Goal: Task Accomplishment & Management: Manage account settings

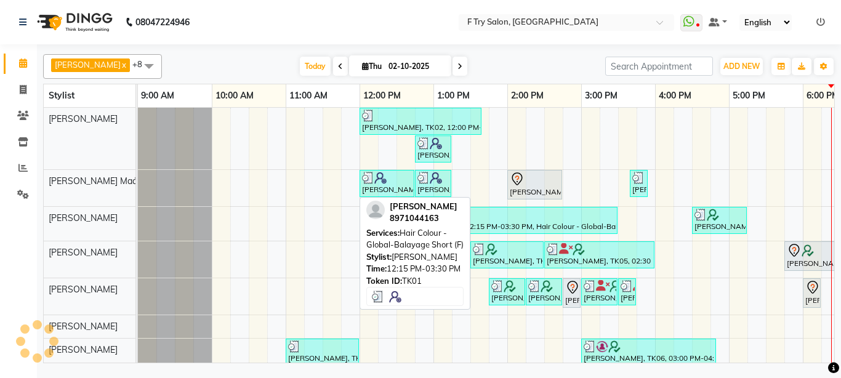
scroll to position [0, 264]
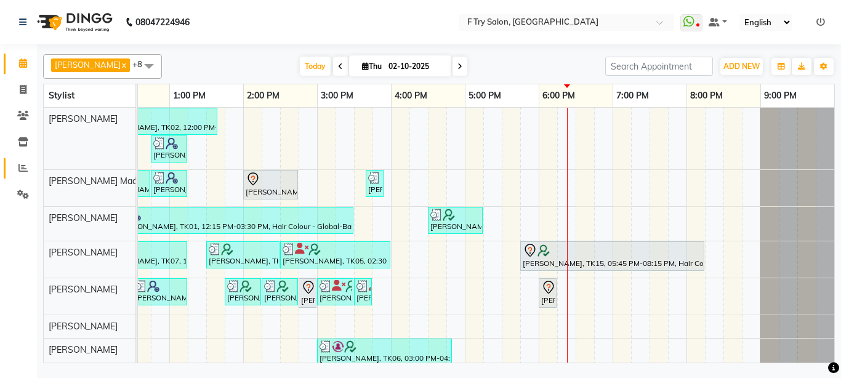
click at [16, 172] on span at bounding box center [23, 168] width 22 height 14
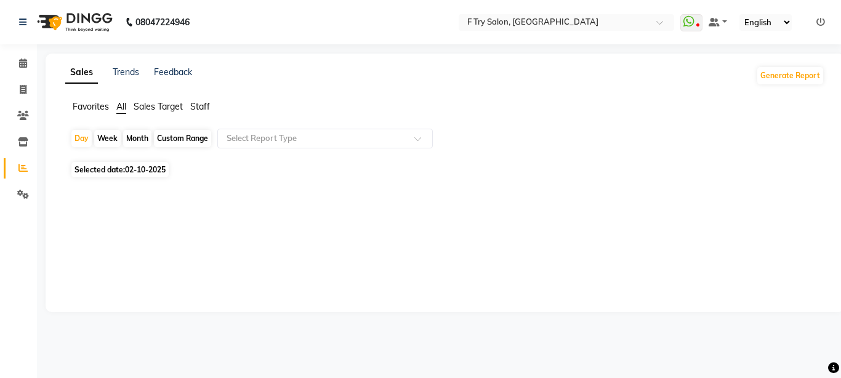
click at [201, 108] on span "Staff" at bounding box center [200, 106] width 20 height 11
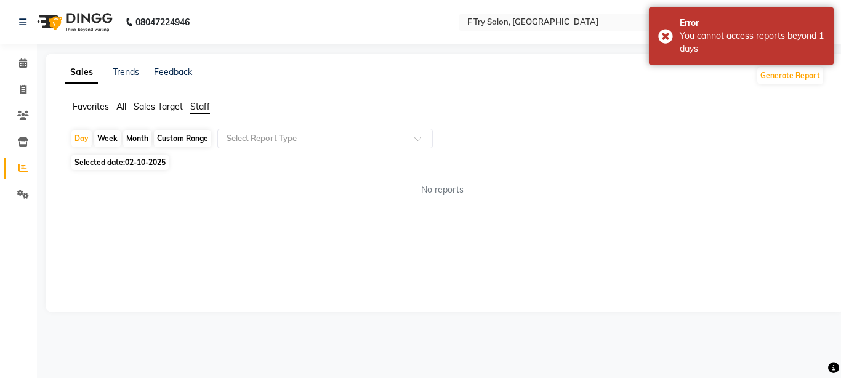
click at [141, 137] on div "Month" at bounding box center [137, 138] width 28 height 17
select select "10"
select select "2025"
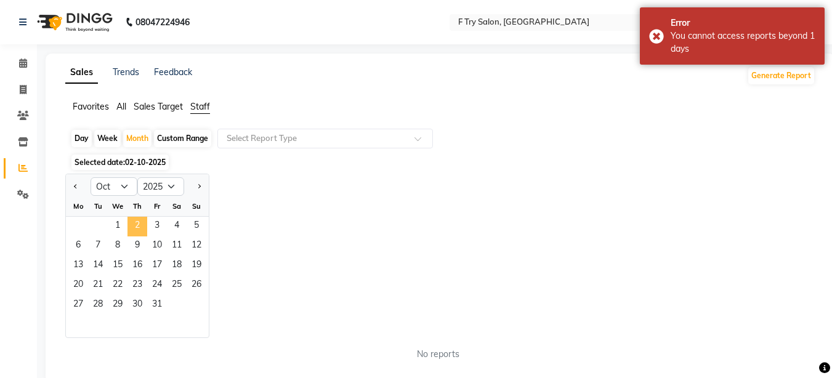
click at [130, 228] on span "2" at bounding box center [137, 227] width 20 height 20
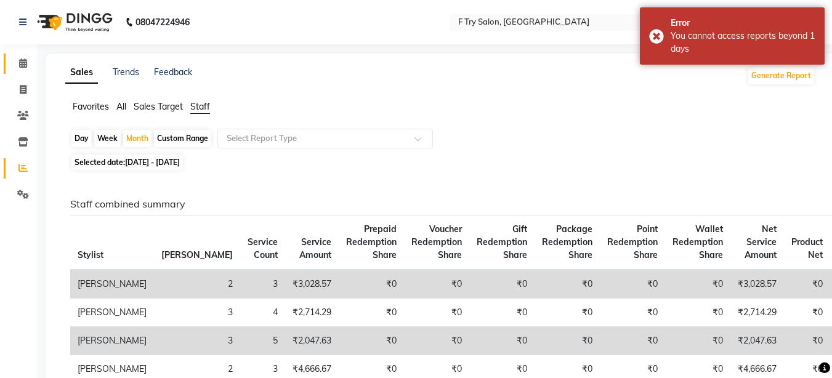
drag, startPoint x: 11, startPoint y: 54, endPoint x: 26, endPoint y: 54, distance: 15.4
click at [11, 54] on link "Calendar" at bounding box center [19, 64] width 30 height 20
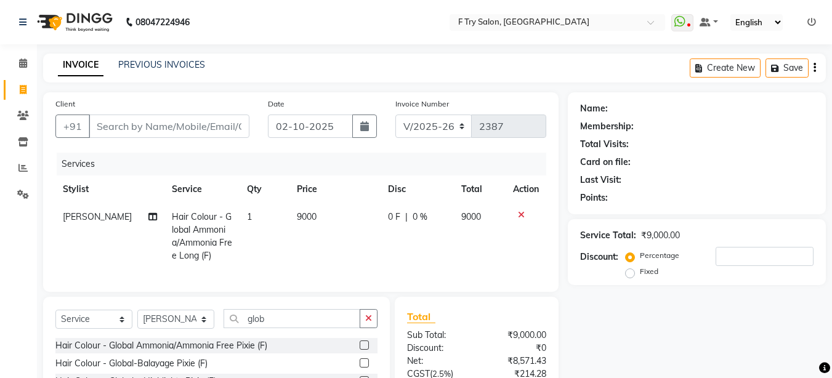
select select "793"
select select "service"
select select "51809"
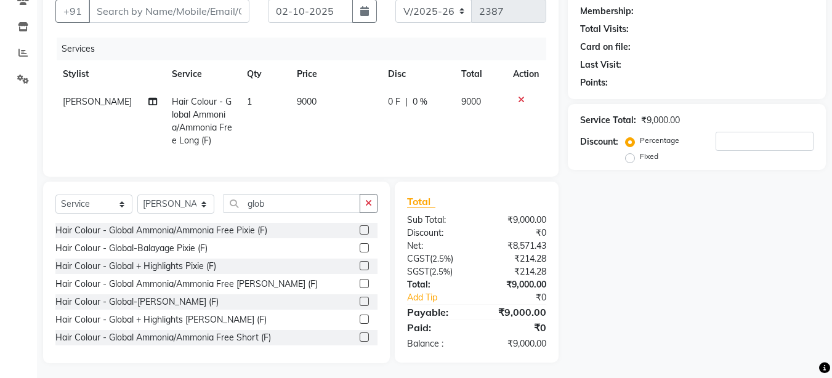
scroll to position [145, 0]
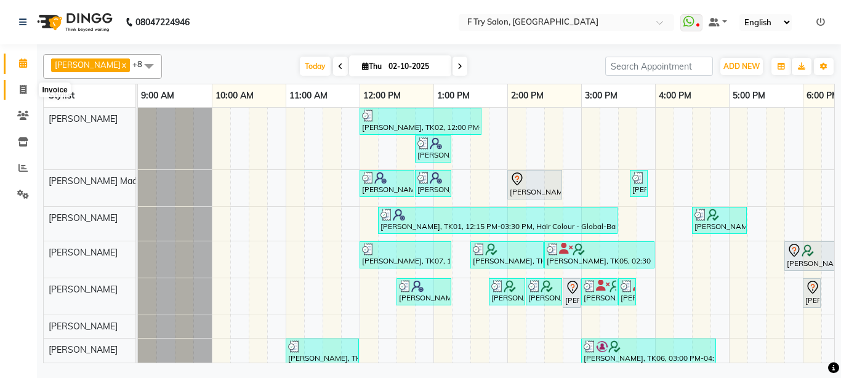
click at [22, 85] on icon at bounding box center [23, 89] width 7 height 9
select select "793"
select select "service"
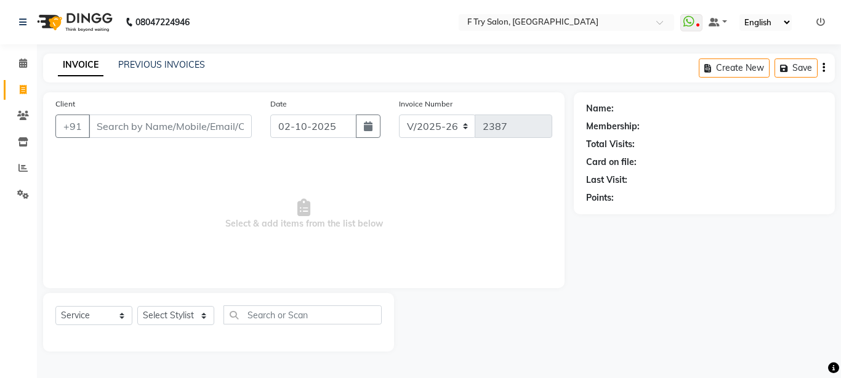
click at [155, 127] on input "Client" at bounding box center [170, 125] width 163 height 23
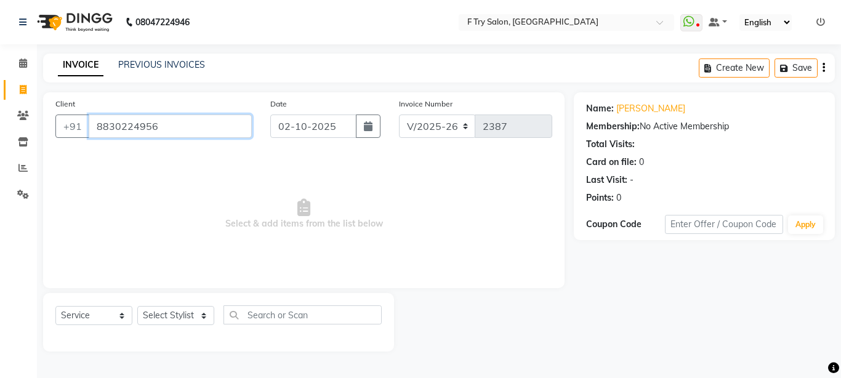
click at [161, 124] on input "8830224956" at bounding box center [170, 125] width 163 height 23
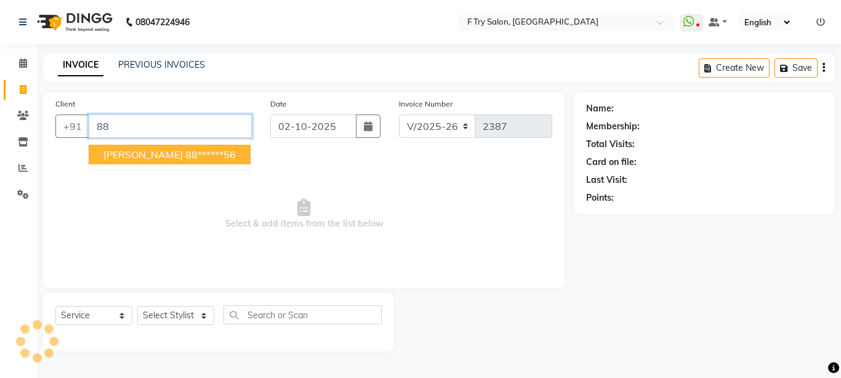
type input "8"
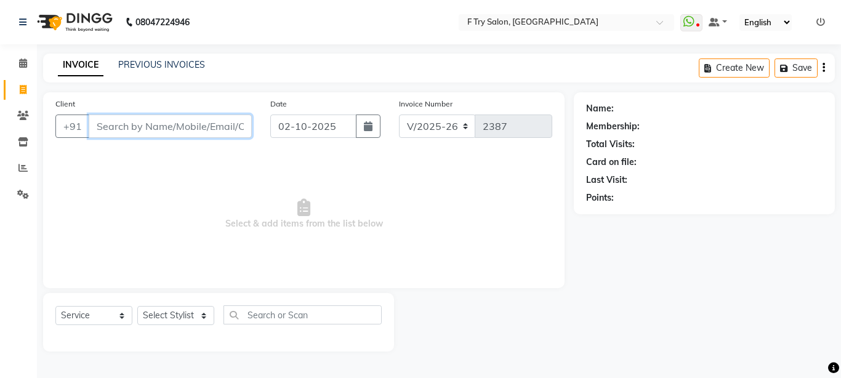
paste input "8830224956"
type input "8830224956"
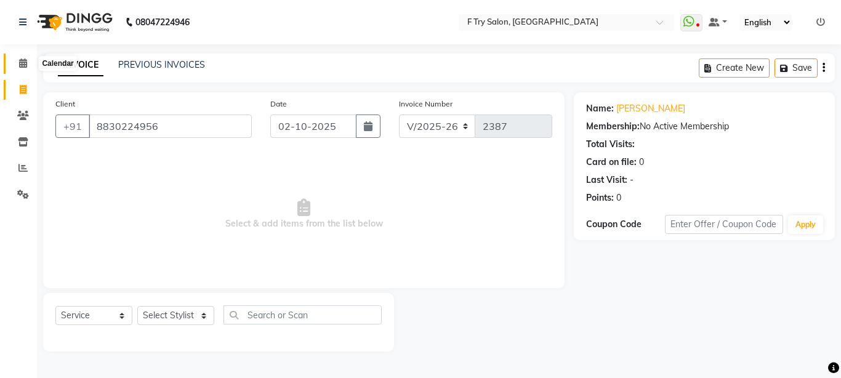
click at [22, 61] on icon at bounding box center [23, 62] width 8 height 9
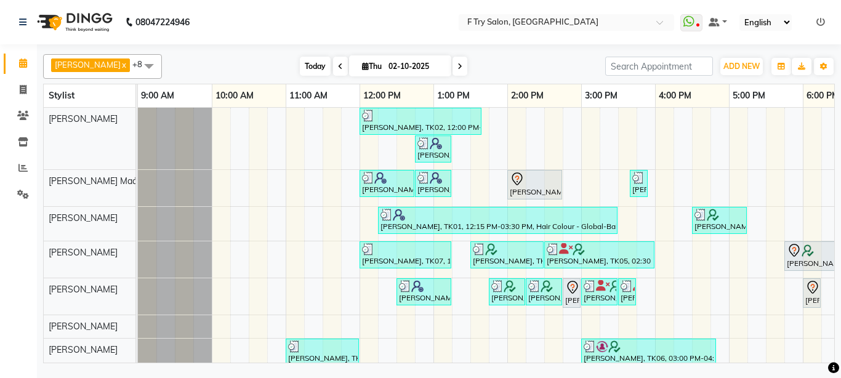
click at [305, 63] on span "Today" at bounding box center [315, 66] width 31 height 19
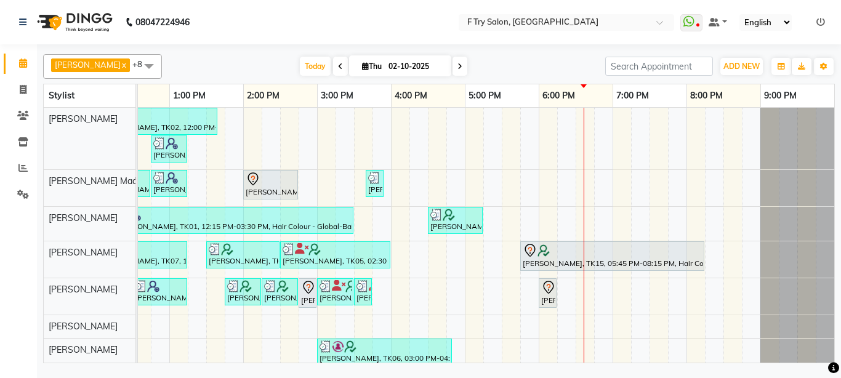
click at [457, 65] on icon at bounding box center [459, 66] width 5 height 7
type input "03-10-2025"
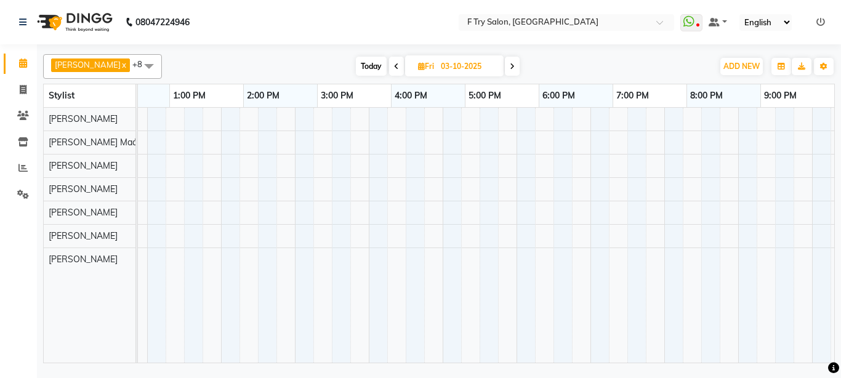
scroll to position [0, 0]
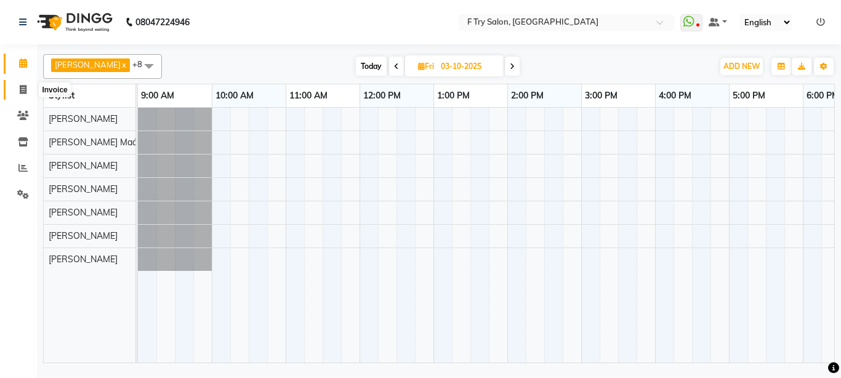
click at [26, 88] on icon at bounding box center [23, 89] width 7 height 9
select select "793"
select select "service"
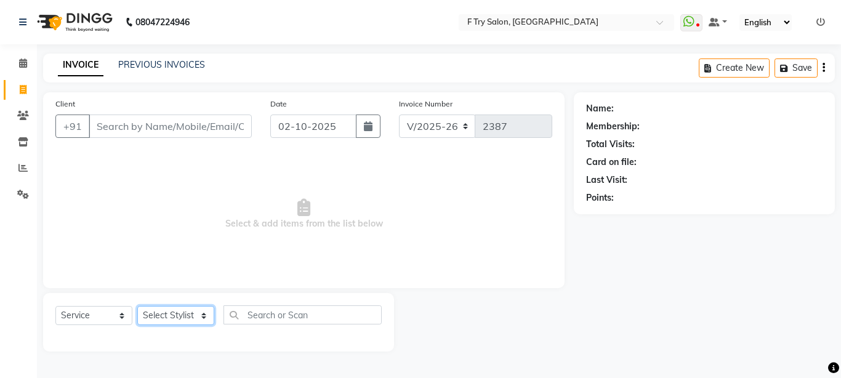
select select "54011"
click at [137, 306] on select "Select Stylist [PERSON_NAME] [PERSON_NAME] Ftry Agent Ftry Manager [PERSON_NAME…" at bounding box center [175, 315] width 77 height 19
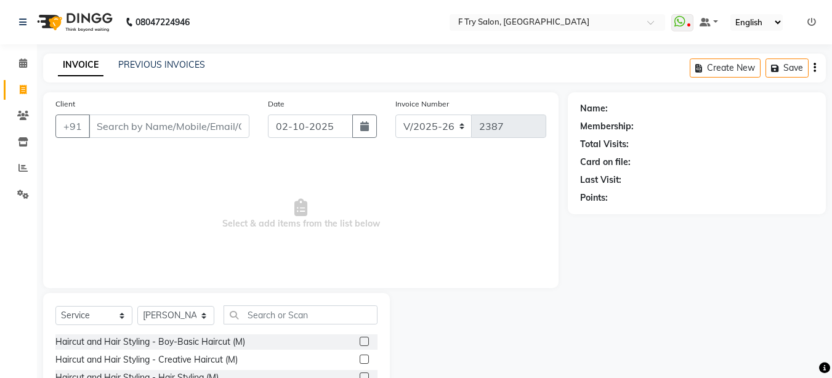
click at [359, 359] on label at bounding box center [363, 359] width 9 height 9
click at [359, 359] on input "checkbox" at bounding box center [363, 360] width 8 height 8
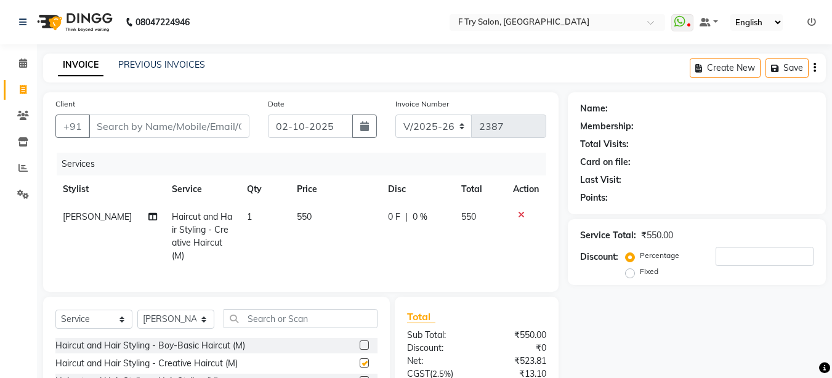
checkbox input "false"
click at [518, 212] on icon at bounding box center [521, 215] width 7 height 9
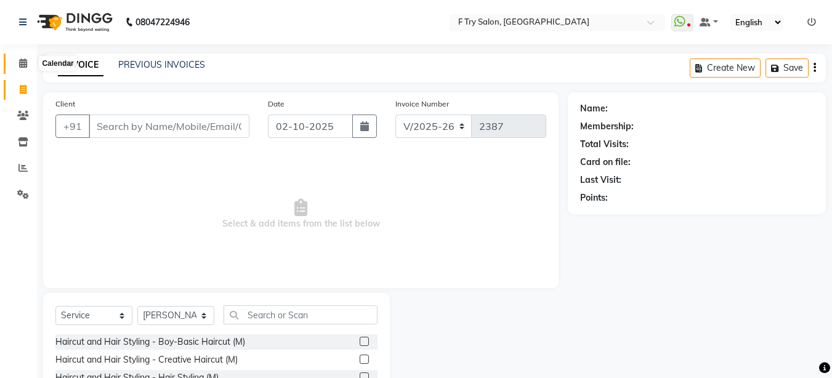
click at [19, 66] on icon at bounding box center [23, 62] width 8 height 9
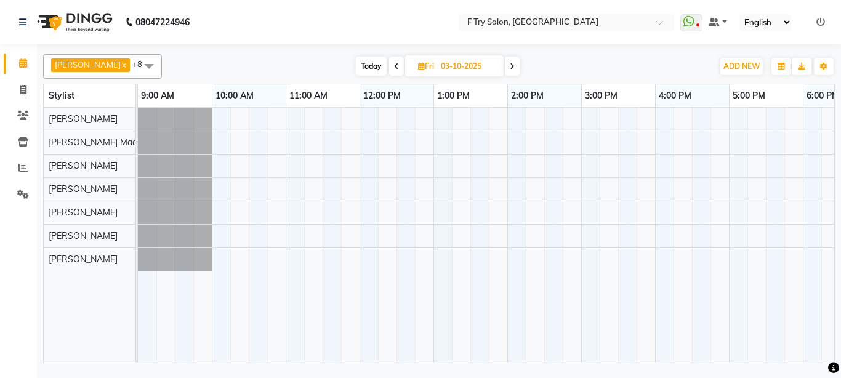
click at [505, 70] on span at bounding box center [512, 66] width 15 height 19
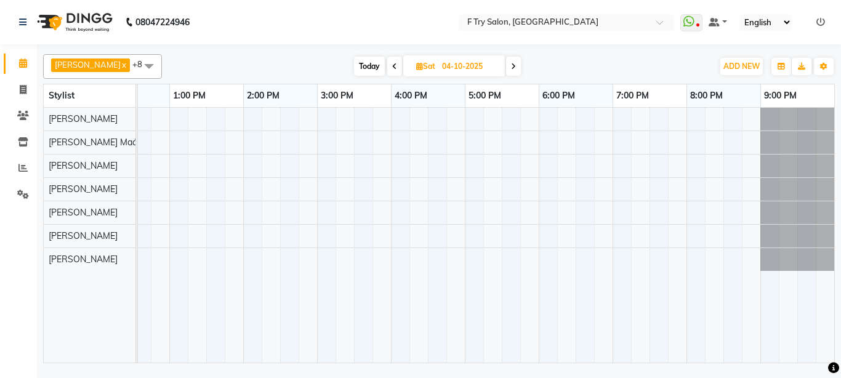
click at [506, 70] on span at bounding box center [513, 66] width 15 height 19
click at [361, 67] on span "Today" at bounding box center [368, 66] width 31 height 19
type input "02-10-2025"
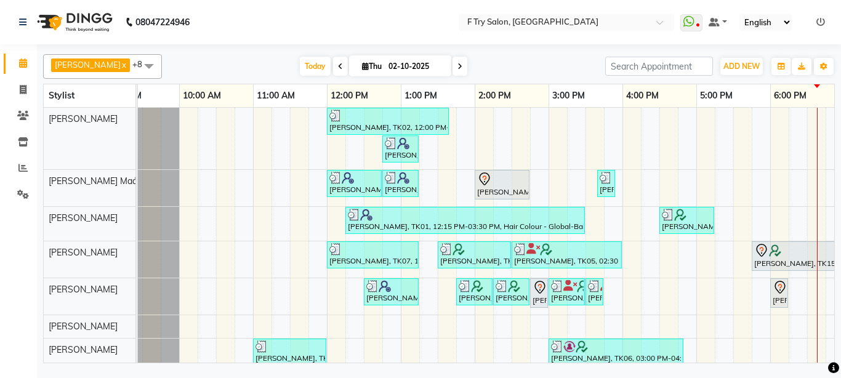
scroll to position [0, 0]
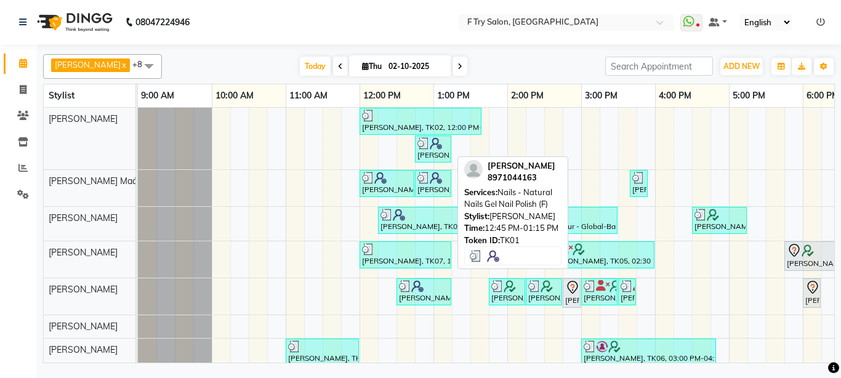
click at [439, 140] on img at bounding box center [436, 143] width 12 height 12
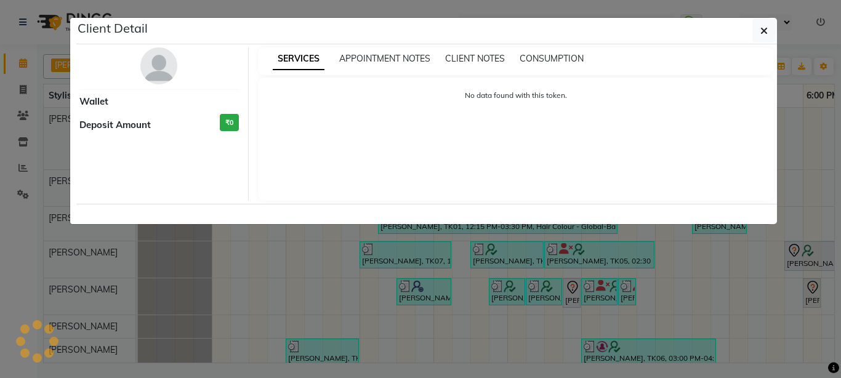
select select "3"
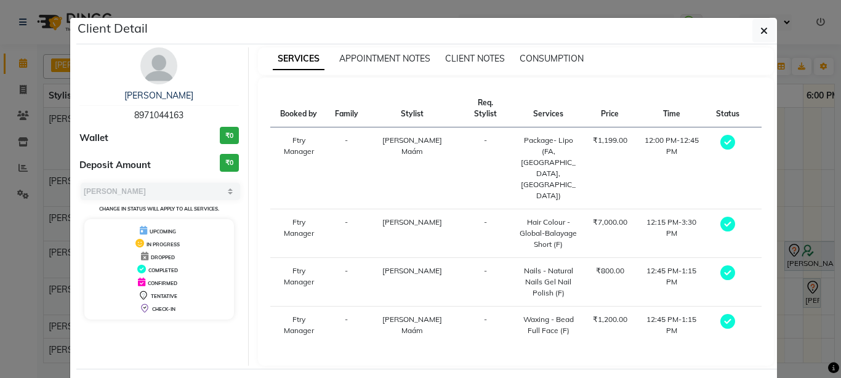
click at [154, 72] on img at bounding box center [158, 65] width 37 height 37
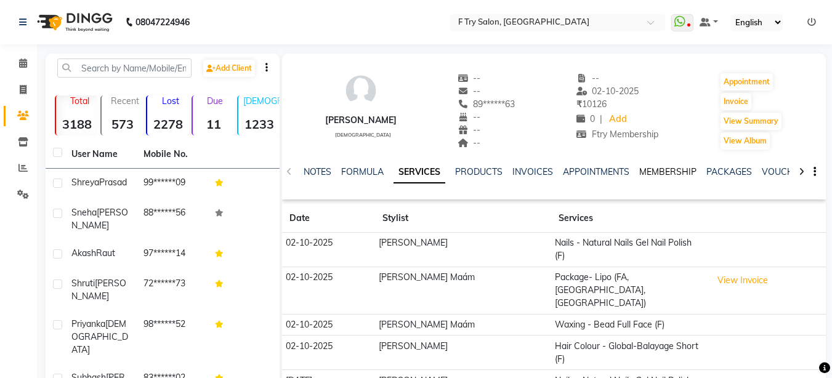
click at [668, 174] on link "MEMBERSHIP" at bounding box center [667, 171] width 57 height 11
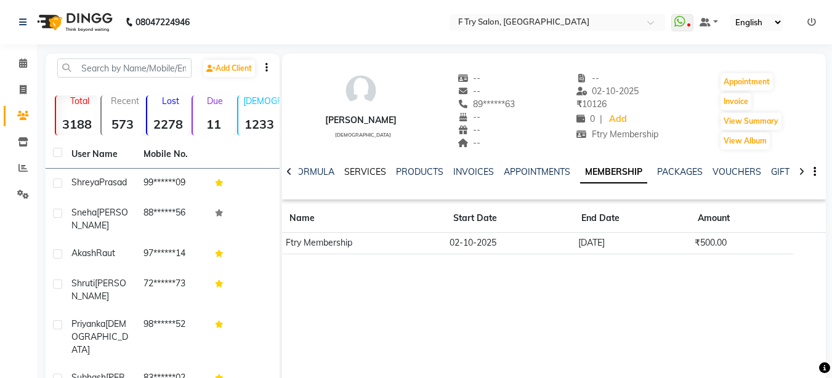
click at [363, 168] on link "SERVICES" at bounding box center [365, 171] width 42 height 11
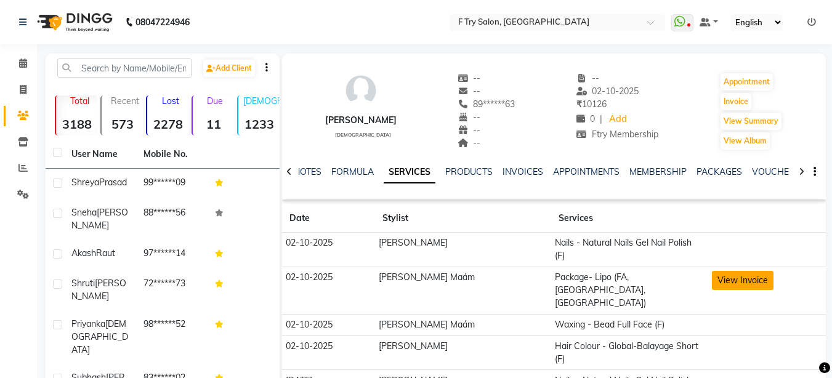
click at [725, 271] on button "View Invoice" at bounding box center [743, 280] width 62 height 19
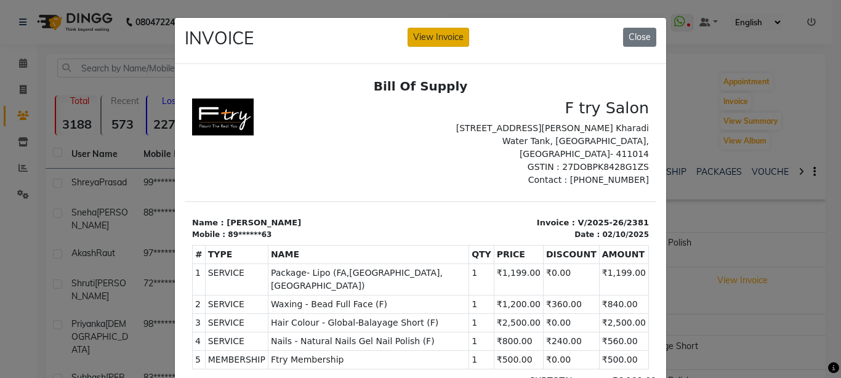
click at [440, 37] on button "View Invoice" at bounding box center [438, 37] width 62 height 19
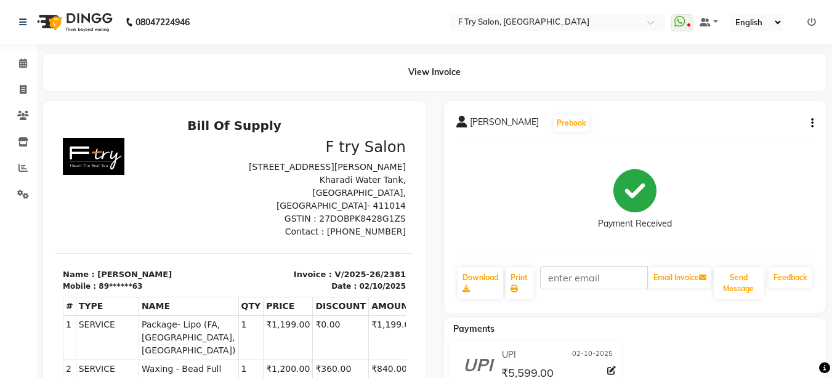
click at [813, 122] on div "[PERSON_NAME] Prebook Payment Received Download Print Email Invoice Send Messag…" at bounding box center [635, 207] width 382 height 212
click at [812, 123] on icon "button" at bounding box center [812, 123] width 2 height 1
click at [764, 127] on div "Edit Item Staff" at bounding box center [751, 123] width 84 height 15
select select "14056"
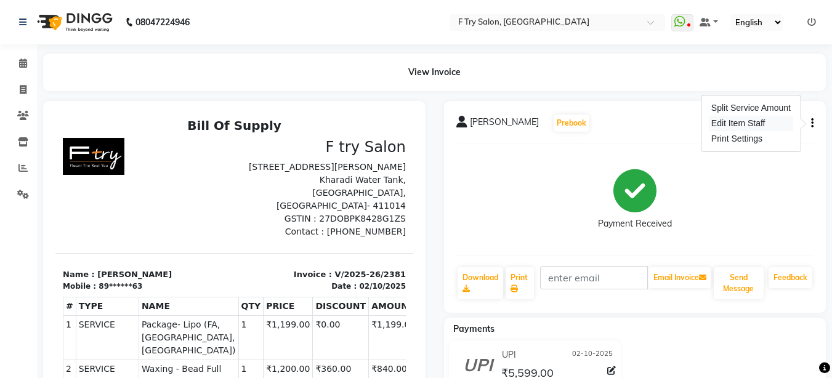
select select "54011"
select select "13914"
select select "54011"
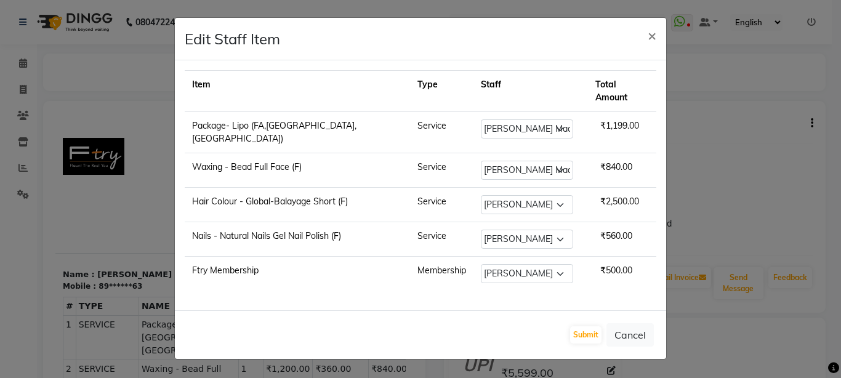
click at [763, 127] on ngb-modal-window "Edit Staff Item × Item Type Staff Total Amount Package- Lipo (FA,[GEOGRAPHIC_DA…" at bounding box center [420, 189] width 841 height 378
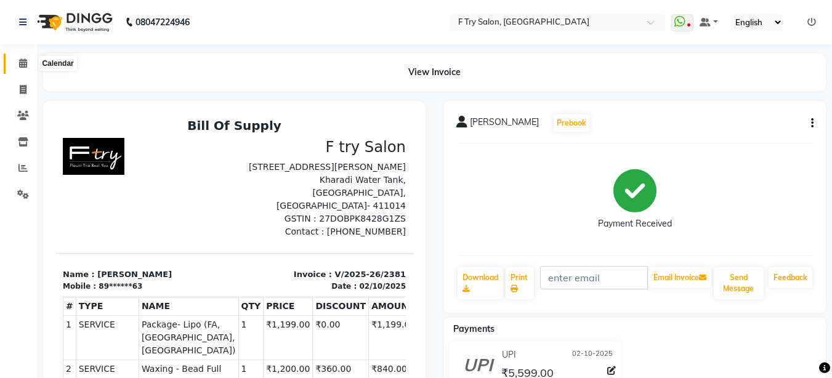
click at [22, 67] on icon at bounding box center [23, 62] width 8 height 9
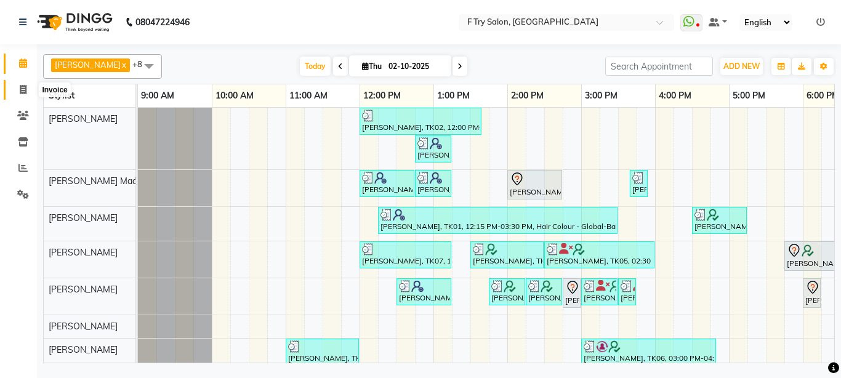
click at [20, 86] on icon at bounding box center [23, 89] width 7 height 9
select select "service"
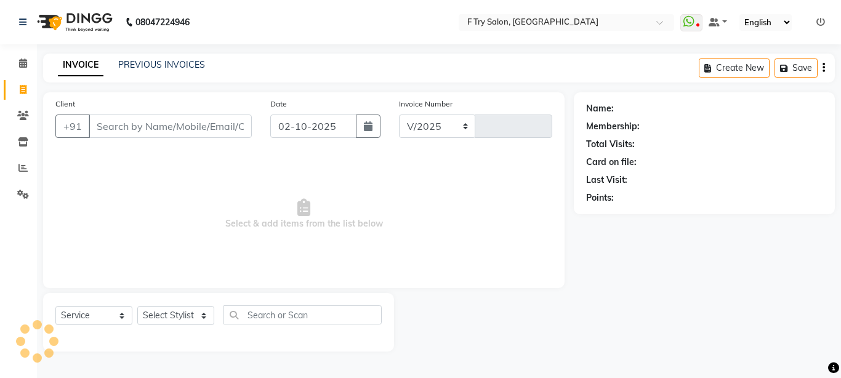
select select "793"
type input "2387"
click at [135, 123] on input "Client" at bounding box center [170, 125] width 163 height 23
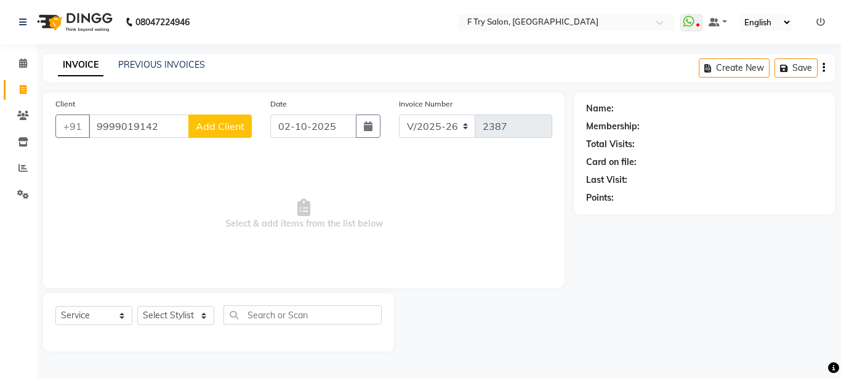
type input "9999019142"
click at [235, 123] on span "Add Client" at bounding box center [220, 126] width 49 height 12
select select "22"
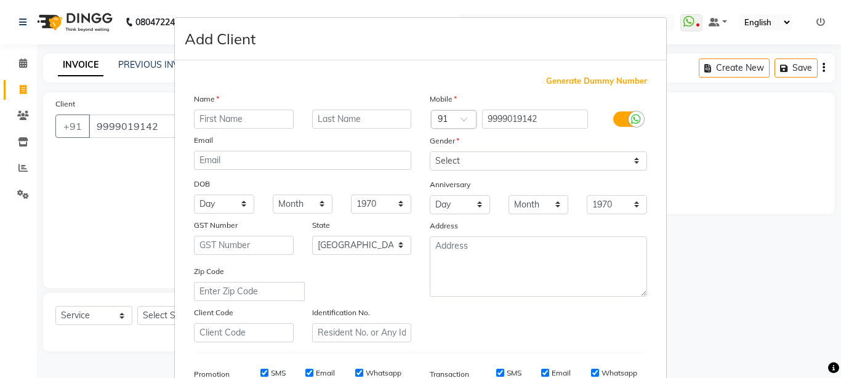
click at [244, 118] on input "text" at bounding box center [244, 119] width 100 height 19
type input "o"
type input "prakash"
click at [346, 116] on input "text" at bounding box center [362, 119] width 100 height 19
type input "rathod"
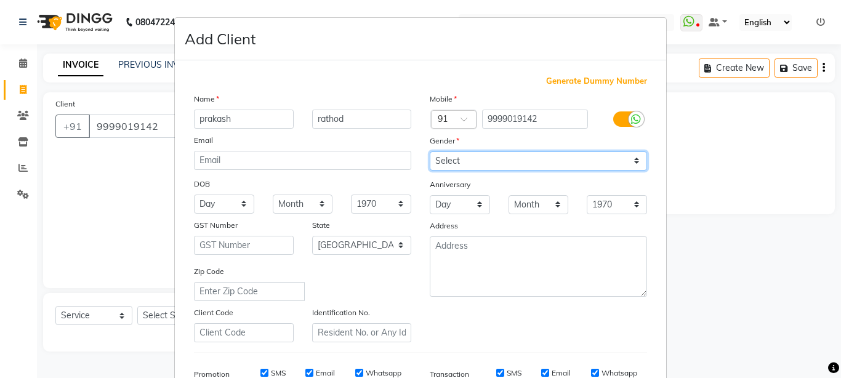
select select "[DEMOGRAPHIC_DATA]"
click at [430, 151] on select "Select [DEMOGRAPHIC_DATA] [DEMOGRAPHIC_DATA] Other Prefer Not To Say" at bounding box center [538, 160] width 217 height 19
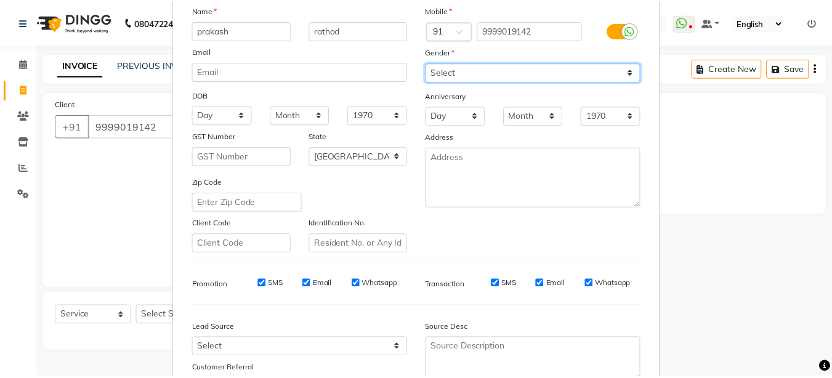
scroll to position [190, 0]
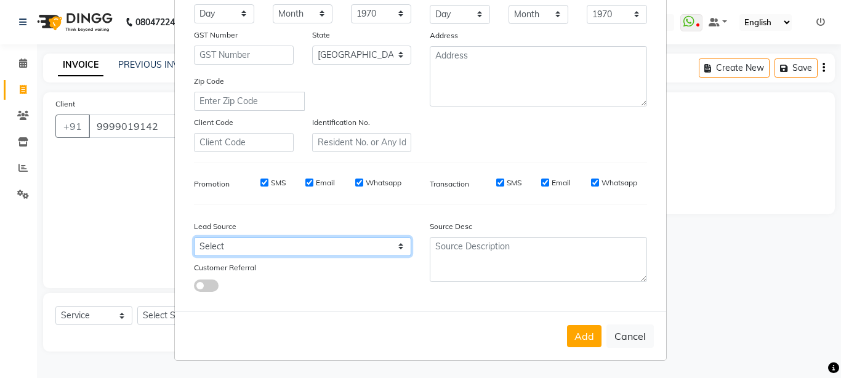
select select "24286"
click at [194, 237] on select "Select Walk-in Referral Internet Friend Word of Mouth Advertisement Facebook Ju…" at bounding box center [302, 246] width 217 height 19
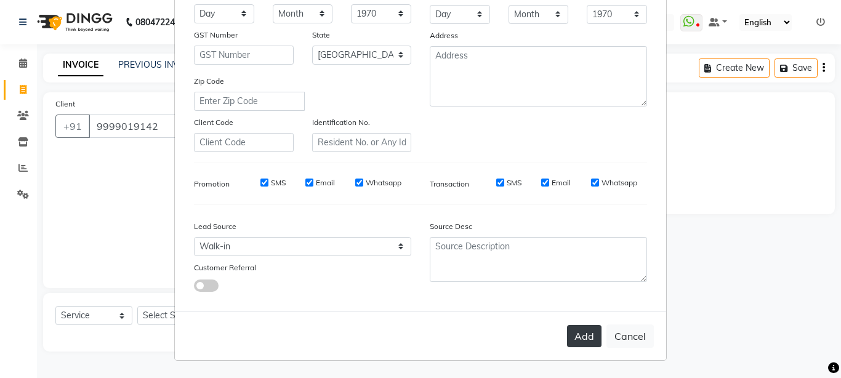
click at [580, 336] on button "Add" at bounding box center [584, 336] width 34 height 22
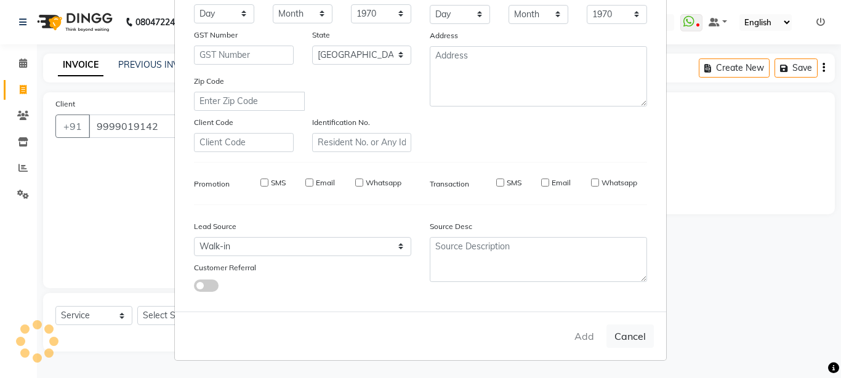
type input "99******42"
select select
select select "null"
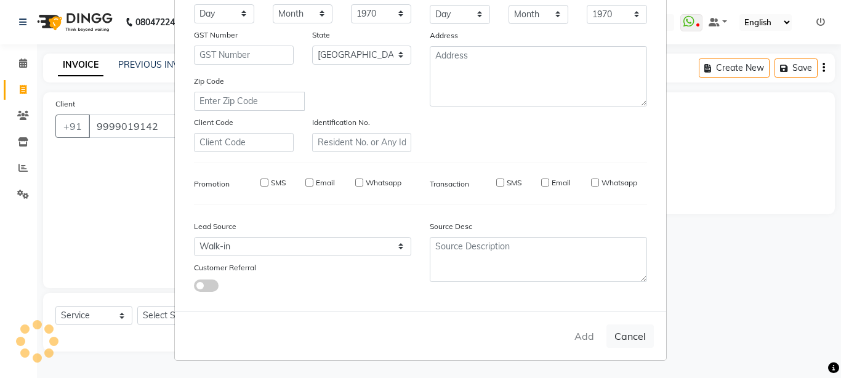
select select
checkbox input "false"
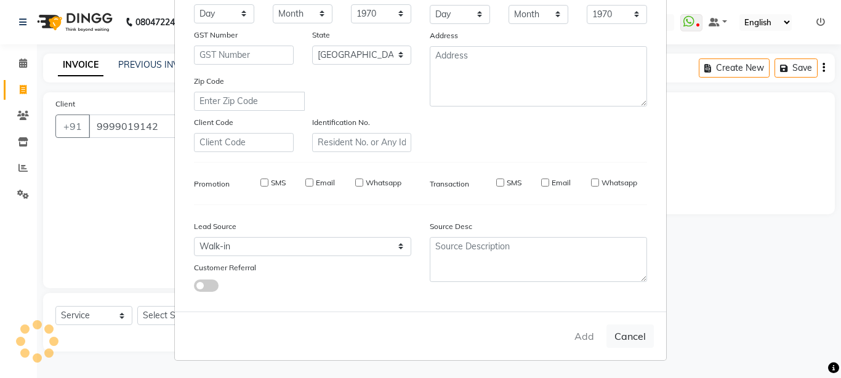
checkbox input "false"
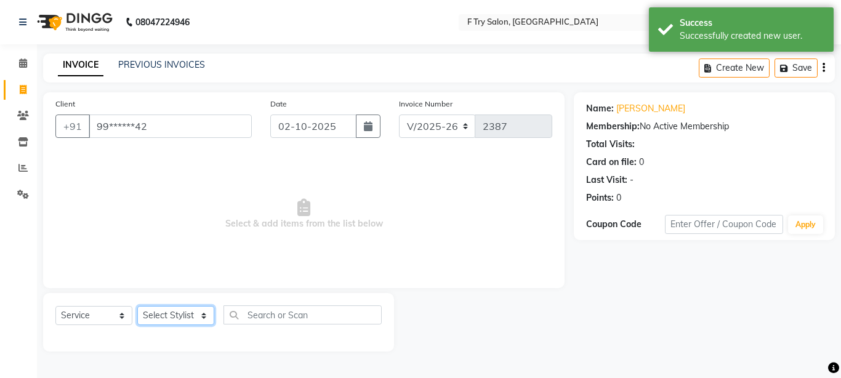
select select "54011"
click at [137, 306] on select "Select Stylist [PERSON_NAME] [PERSON_NAME] Ftry Agent Ftry Manager [PERSON_NAME…" at bounding box center [175, 315] width 77 height 19
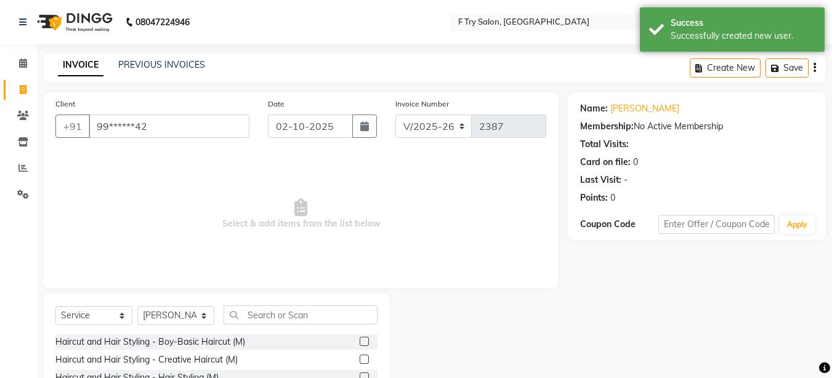
click at [359, 359] on label at bounding box center [363, 359] width 9 height 9
click at [359, 359] on input "checkbox" at bounding box center [363, 360] width 8 height 8
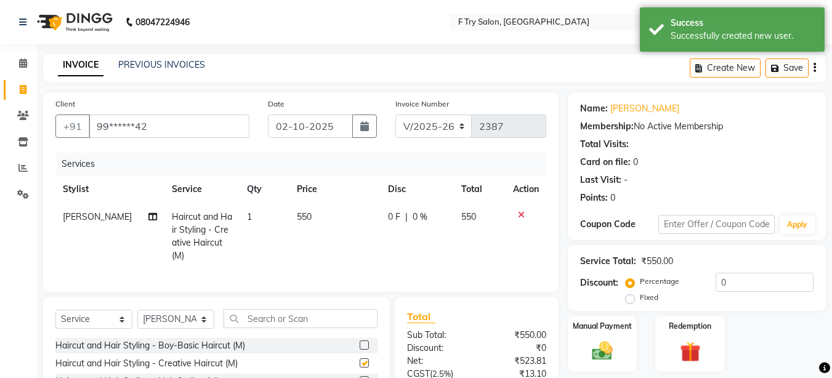
checkbox input "false"
click at [282, 316] on input "text" at bounding box center [300, 318] width 154 height 19
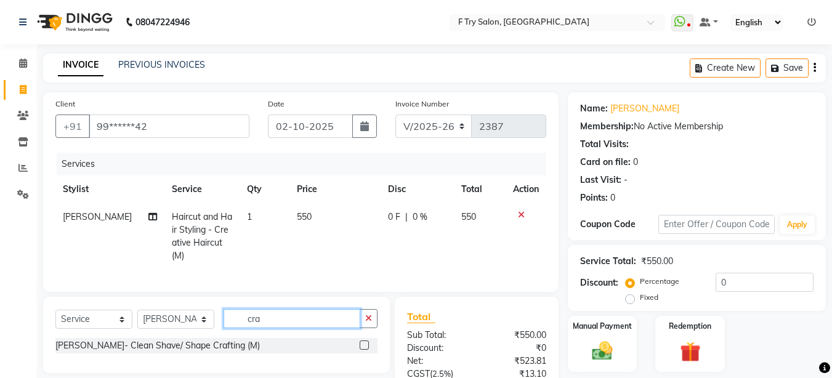
scroll to position [0, 0]
type input "craf"
click at [364, 342] on label at bounding box center [363, 344] width 9 height 9
click at [364, 342] on input "checkbox" at bounding box center [363, 346] width 8 height 8
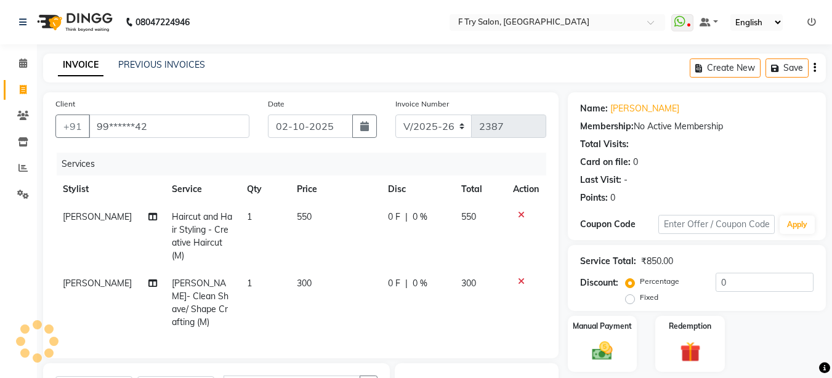
checkbox input "false"
click at [734, 279] on input "0" at bounding box center [764, 282] width 98 height 19
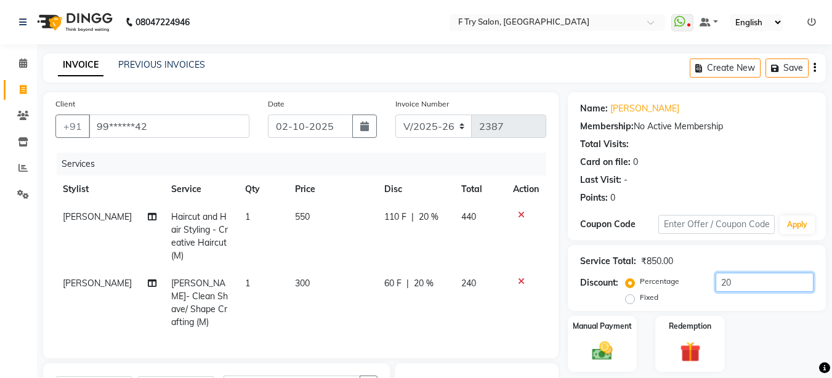
type input "20"
click at [560, 243] on div "Client +91 99******42 Date [DATE] Invoice Number V/2025 V/[PHONE_NUMBER] Servic…" at bounding box center [301, 318] width 534 height 452
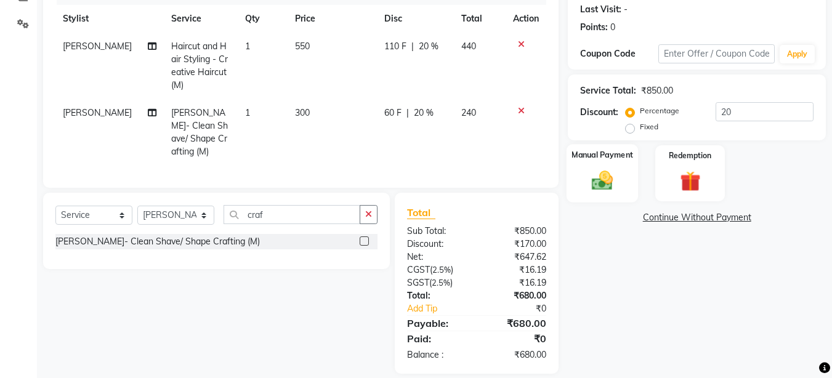
scroll to position [181, 0]
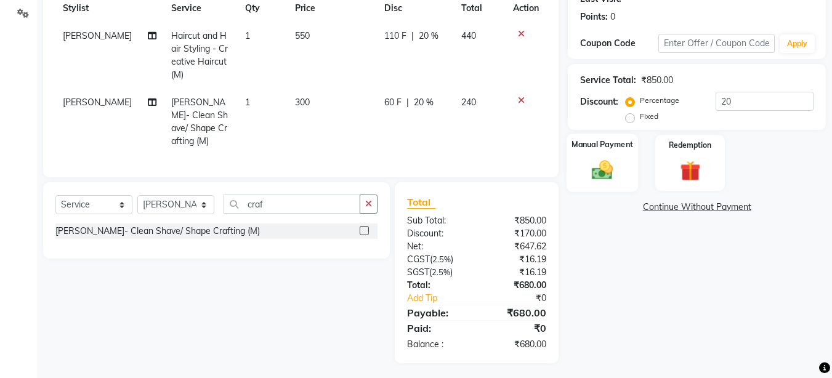
click at [599, 185] on div "Manual Payment" at bounding box center [602, 163] width 72 height 58
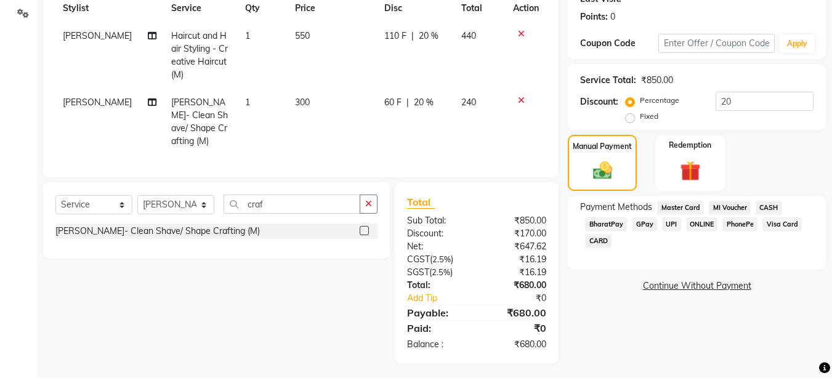
click at [671, 222] on span "UPI" at bounding box center [671, 224] width 19 height 14
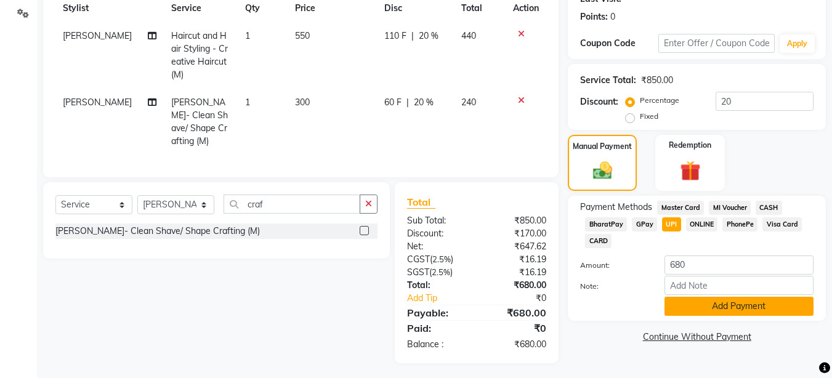
click at [705, 300] on button "Add Payment" at bounding box center [738, 306] width 149 height 19
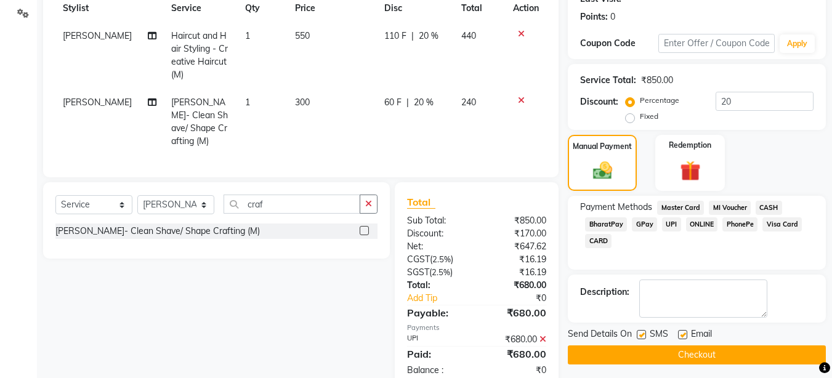
click at [702, 353] on button "Checkout" at bounding box center [697, 354] width 258 height 19
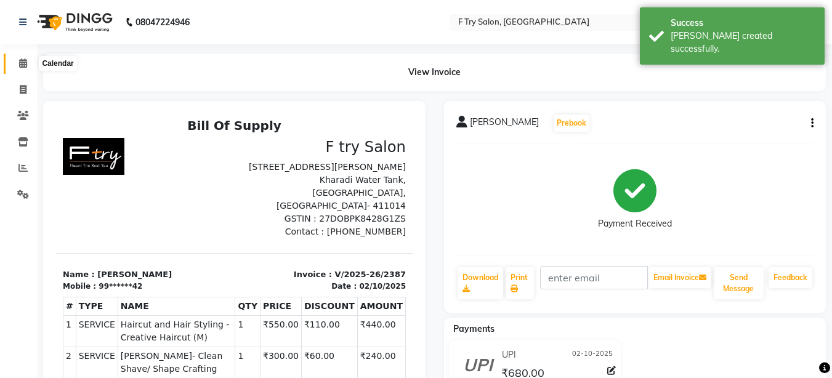
click at [24, 66] on icon at bounding box center [23, 62] width 8 height 9
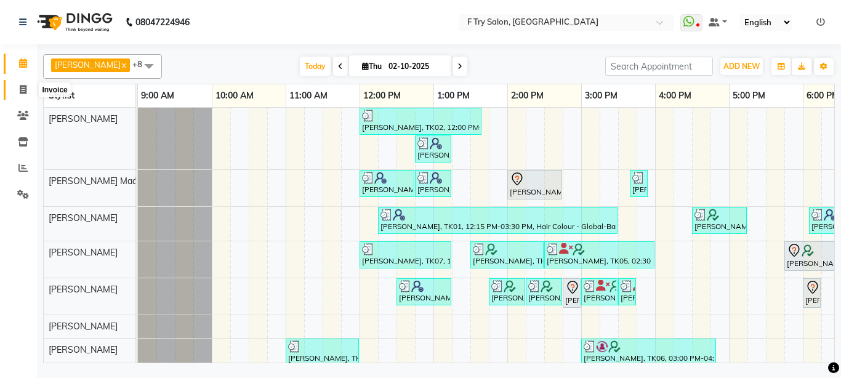
click at [20, 85] on icon at bounding box center [23, 89] width 7 height 9
select select "793"
select select "service"
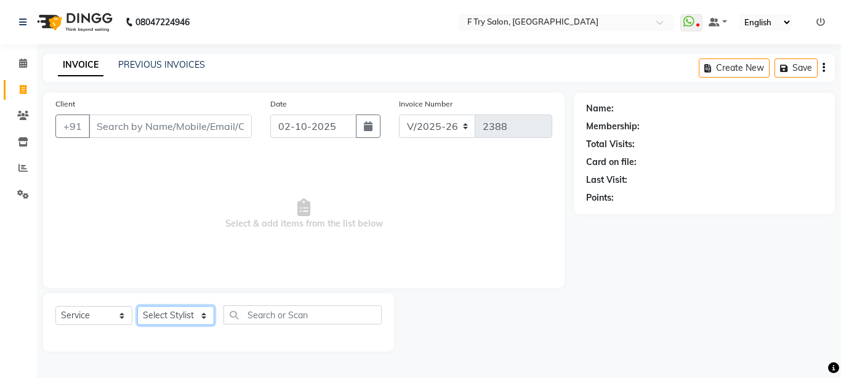
select select "51809"
click at [137, 306] on select "Select Stylist [PERSON_NAME] [PERSON_NAME] Ftry Agent Ftry Manager [PERSON_NAME…" at bounding box center [175, 315] width 77 height 19
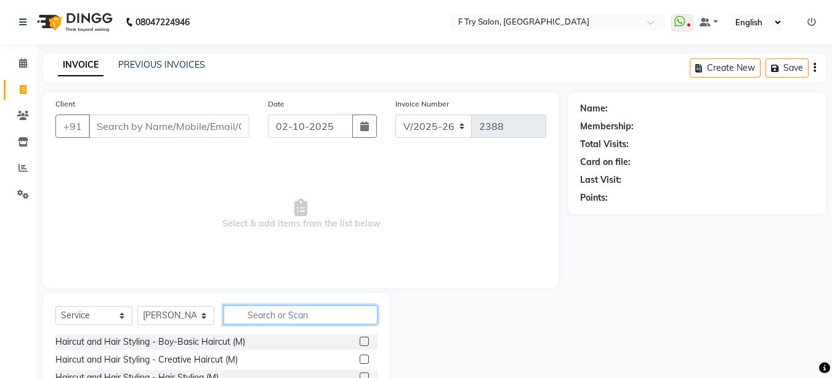
click at [315, 318] on input "text" at bounding box center [300, 314] width 154 height 19
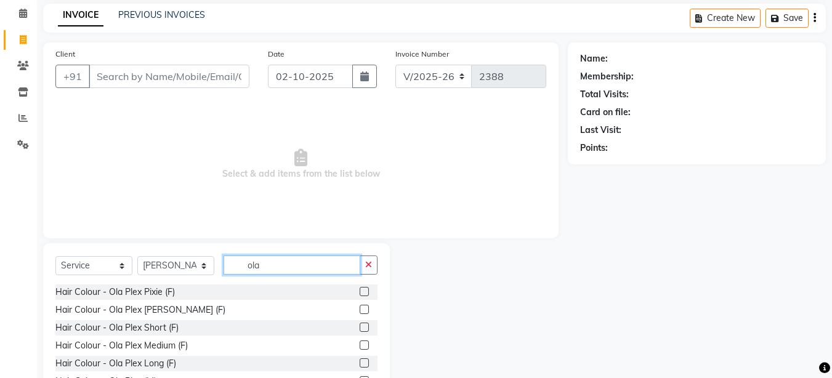
scroll to position [74, 0]
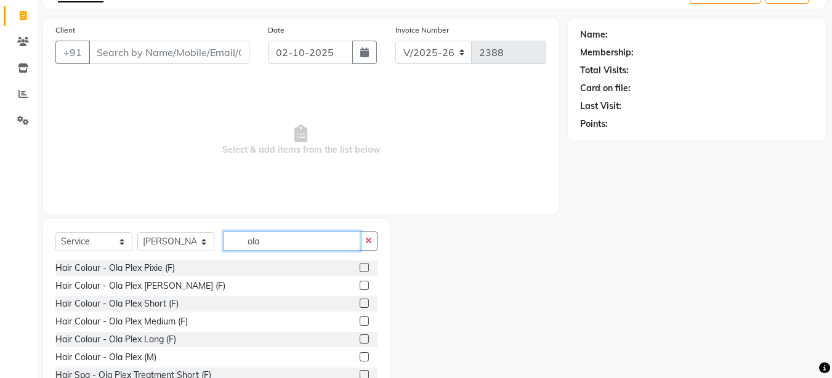
type input "ola"
drag, startPoint x: 356, startPoint y: 323, endPoint x: 348, endPoint y: 327, distance: 8.6
click at [359, 323] on label at bounding box center [363, 320] width 9 height 9
click at [359, 323] on input "checkbox" at bounding box center [363, 322] width 8 height 8
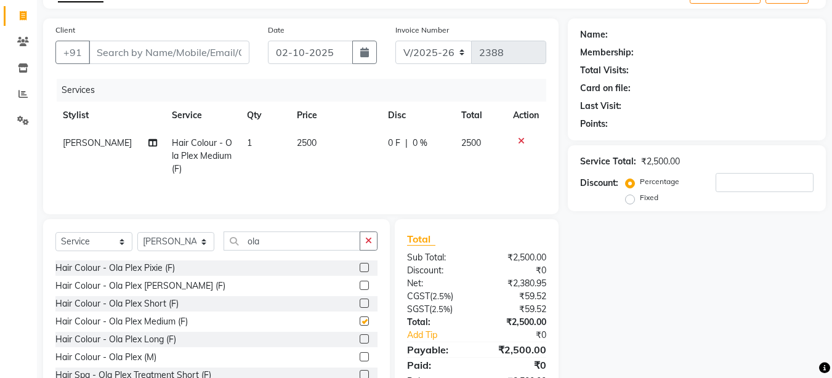
checkbox input "false"
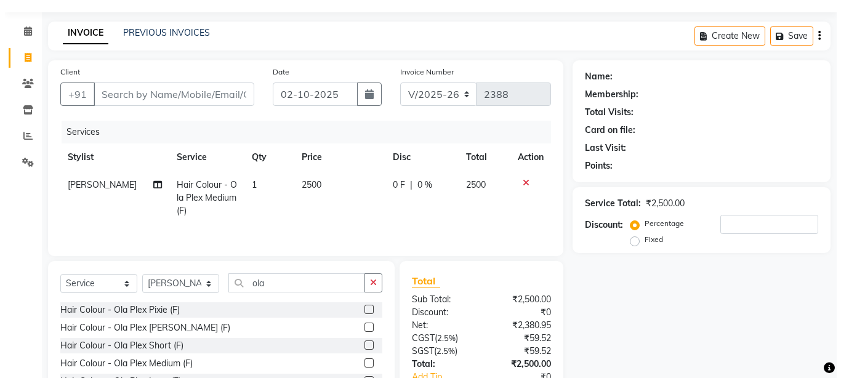
scroll to position [0, 0]
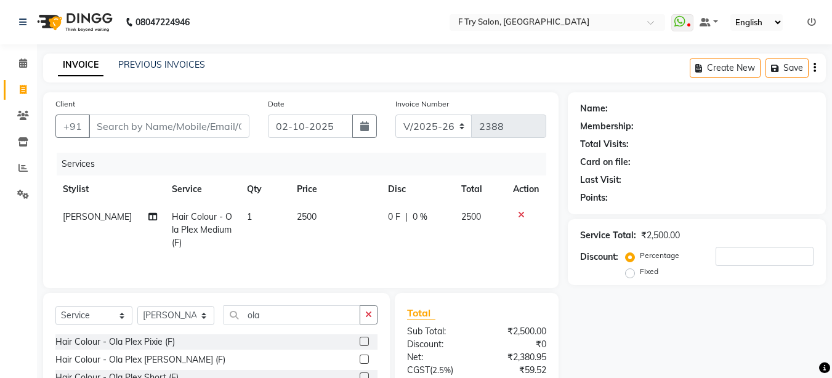
click at [521, 211] on icon at bounding box center [521, 215] width 7 height 9
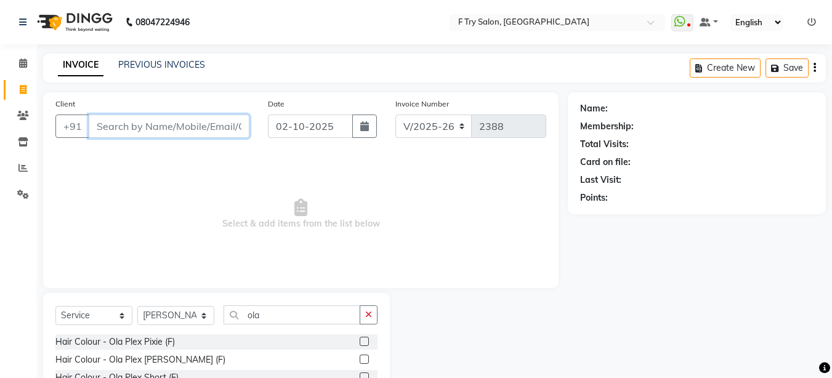
click at [167, 122] on input "Client" at bounding box center [169, 125] width 161 height 23
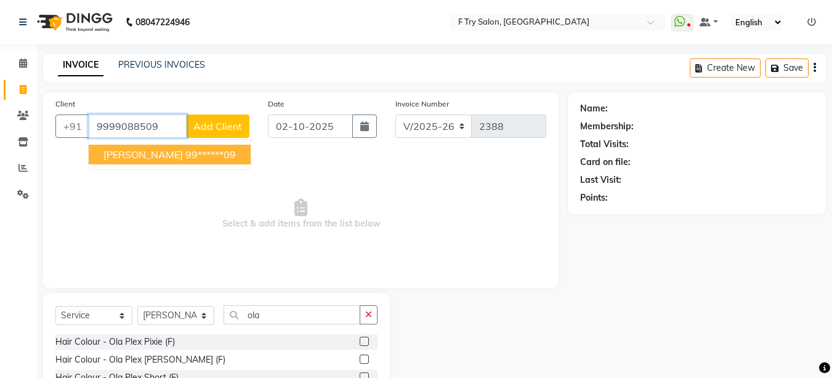
type input "9999088509"
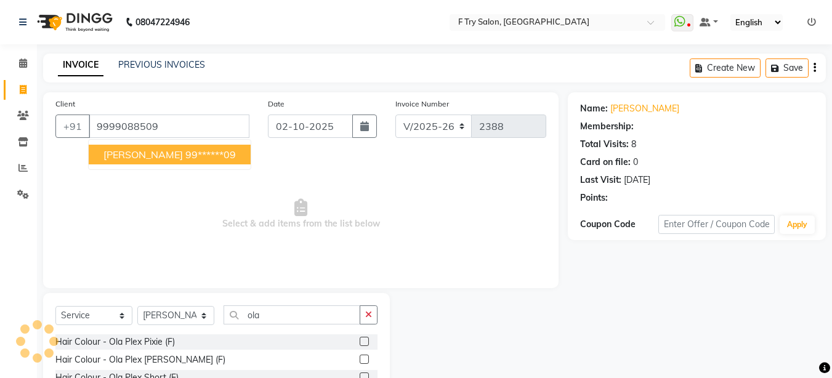
select select "1: Object"
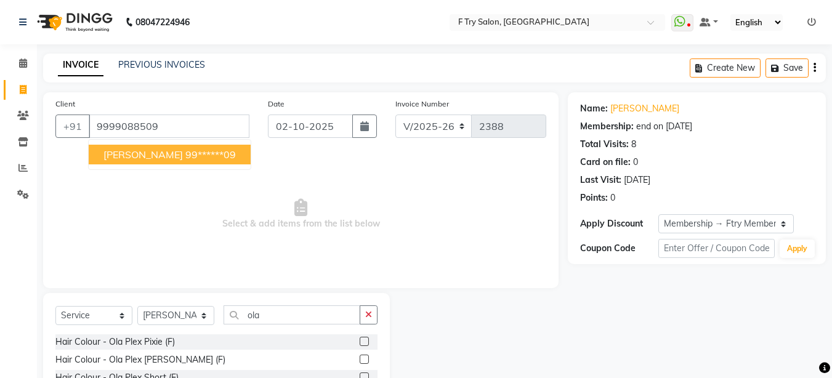
click at [168, 151] on span "[PERSON_NAME]" at bounding box center [142, 154] width 79 height 12
type input "99******09"
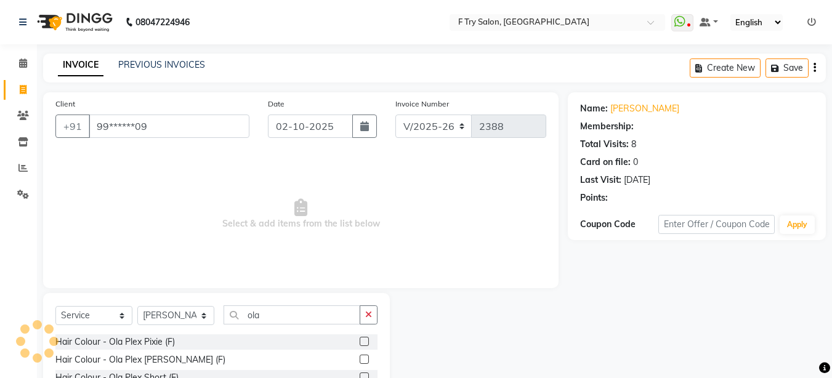
select select "1: Object"
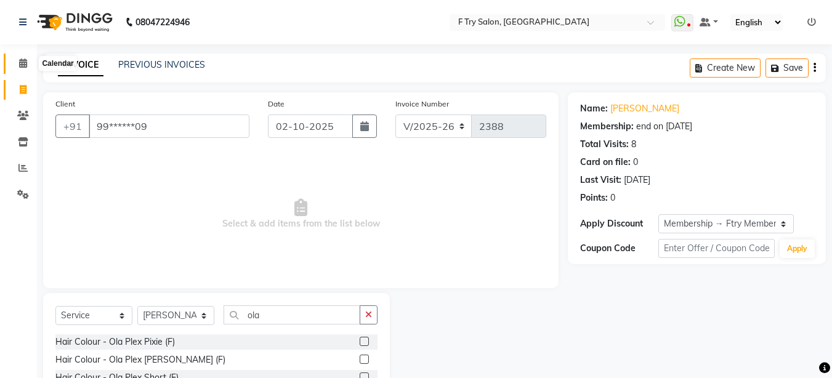
click at [25, 65] on icon at bounding box center [23, 62] width 8 height 9
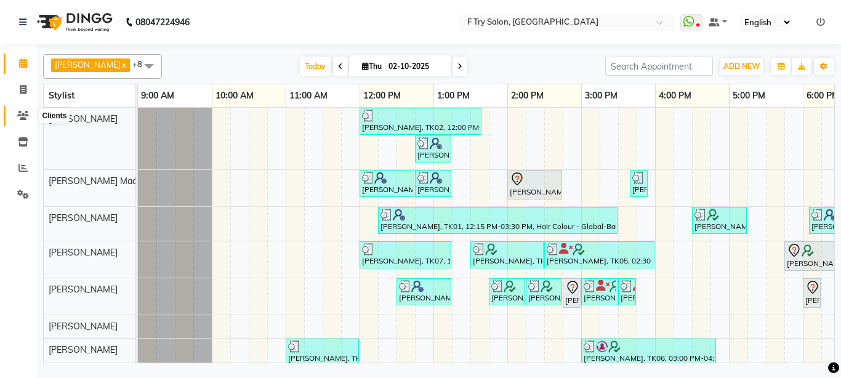
click at [24, 113] on icon at bounding box center [23, 115] width 12 height 9
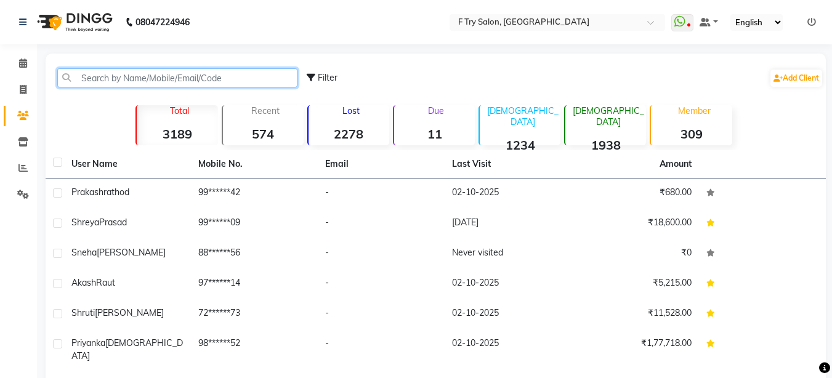
click at [116, 79] on input "text" at bounding box center [177, 77] width 240 height 19
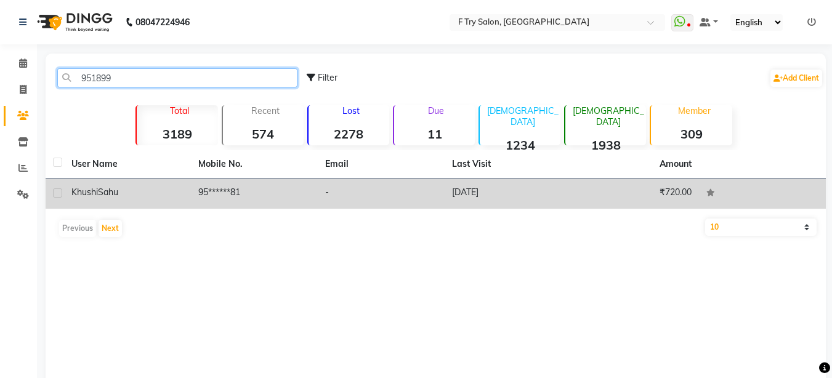
type input "951899"
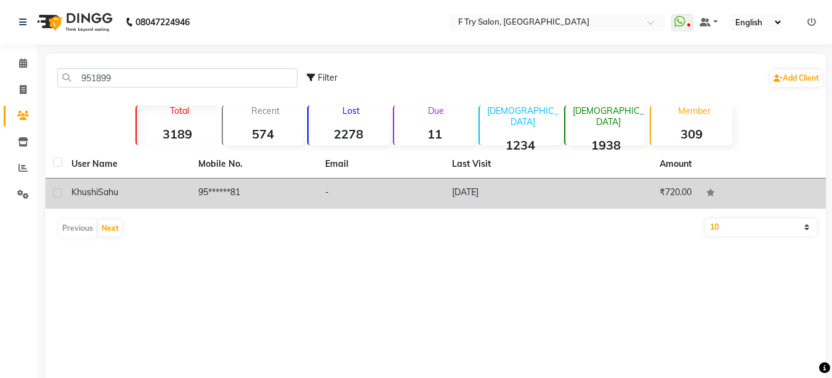
click at [283, 198] on td "95******81" at bounding box center [254, 194] width 127 height 30
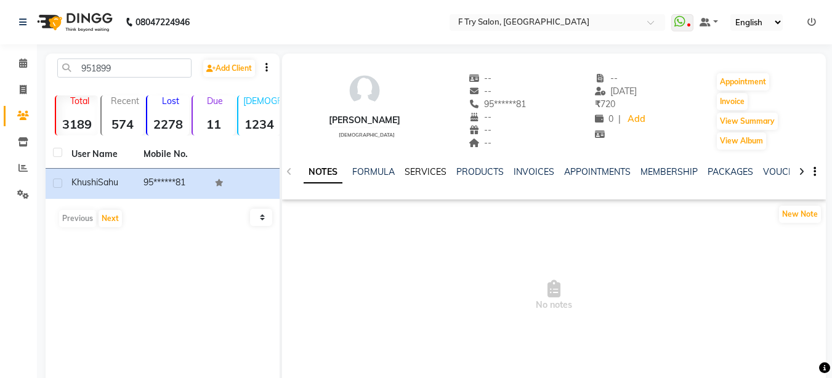
click at [422, 167] on link "SERVICES" at bounding box center [425, 171] width 42 height 11
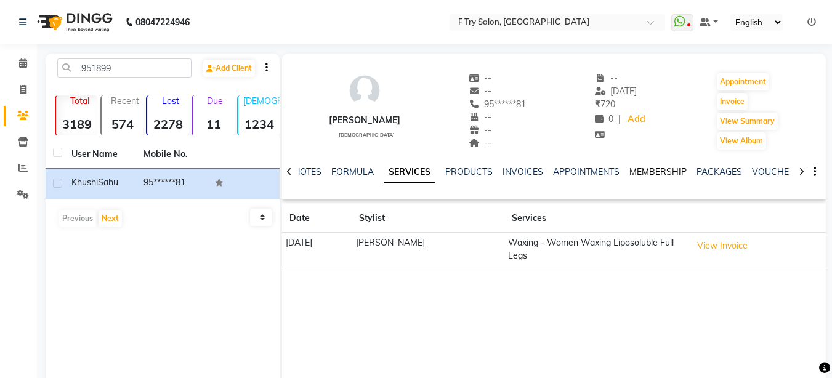
click at [658, 173] on link "MEMBERSHIP" at bounding box center [657, 171] width 57 height 11
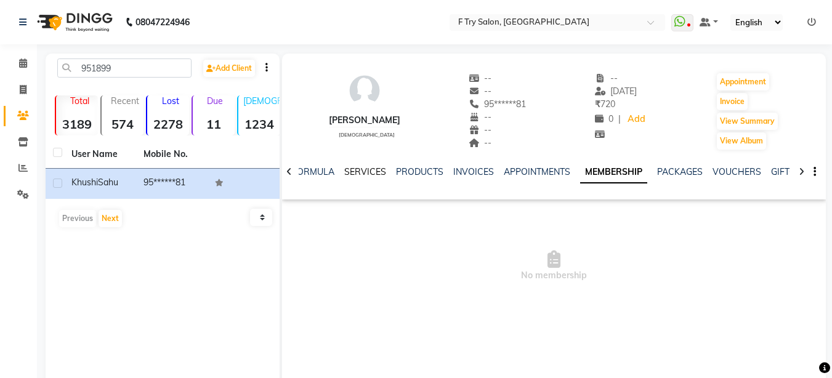
click at [369, 169] on link "SERVICES" at bounding box center [365, 171] width 42 height 11
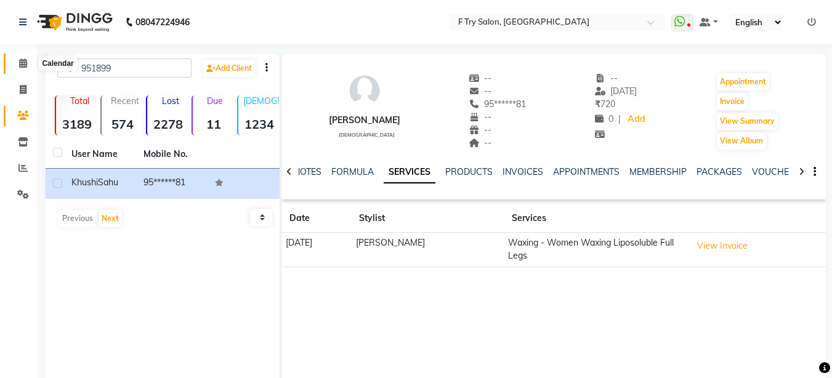
click at [22, 63] on icon at bounding box center [23, 62] width 8 height 9
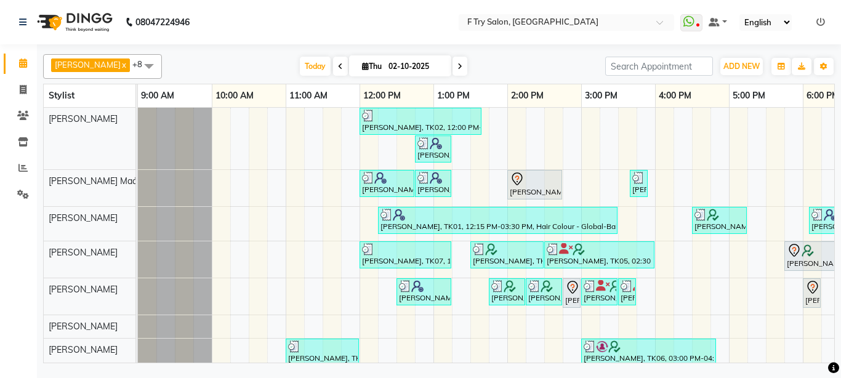
scroll to position [0, 264]
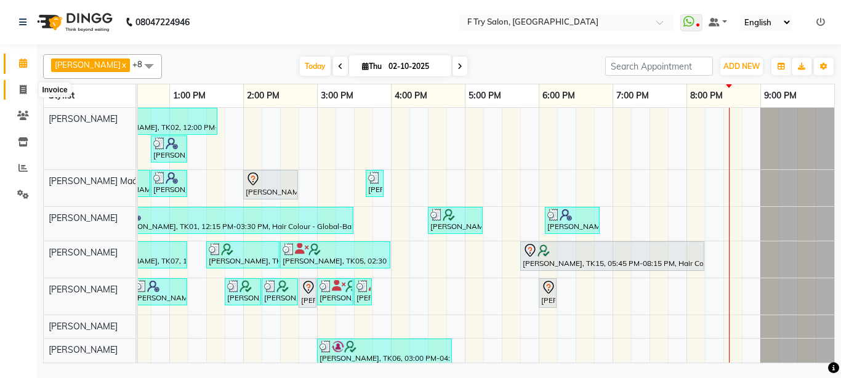
click at [25, 86] on icon at bounding box center [23, 89] width 7 height 9
select select "793"
select select "service"
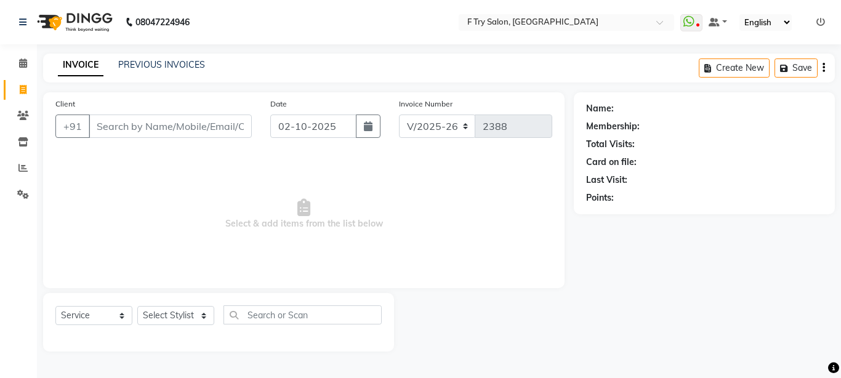
type input "a"
type input "b"
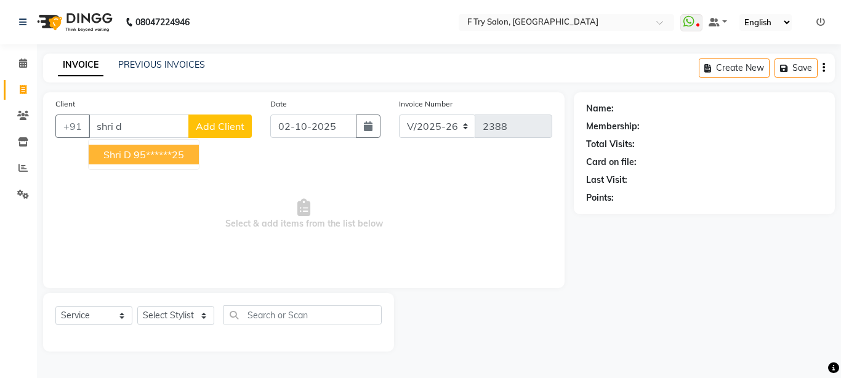
click at [164, 146] on button "shri D 95******25" at bounding box center [144, 155] width 110 height 20
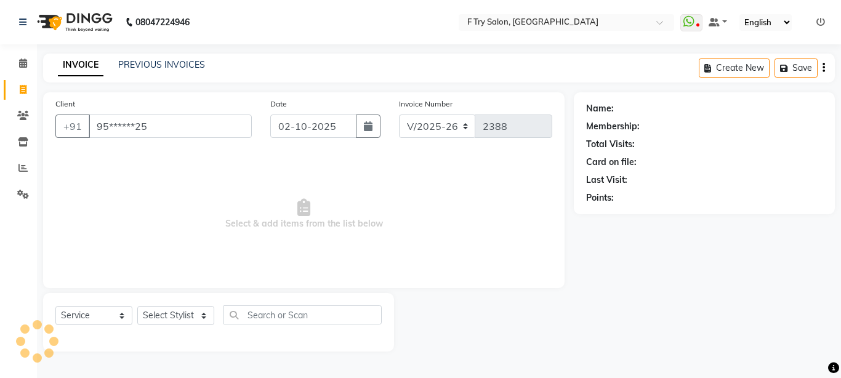
type input "95******25"
select select "1: Object"
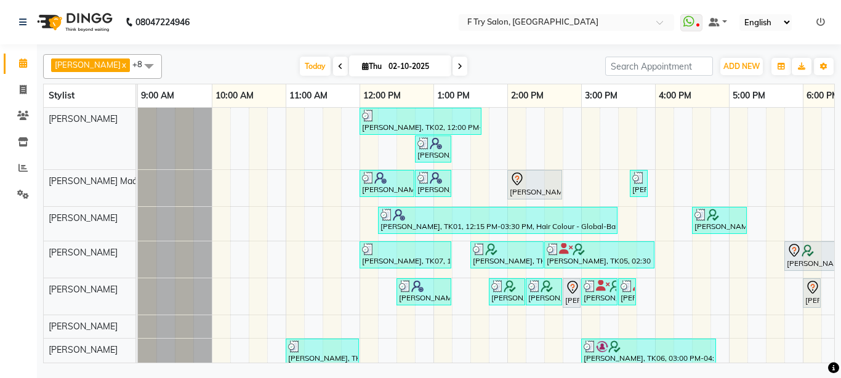
scroll to position [0, 264]
